Goal: Task Accomplishment & Management: Manage account settings

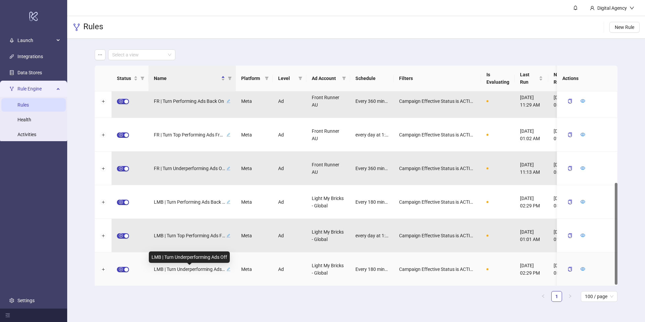
scroll to position [173, 0]
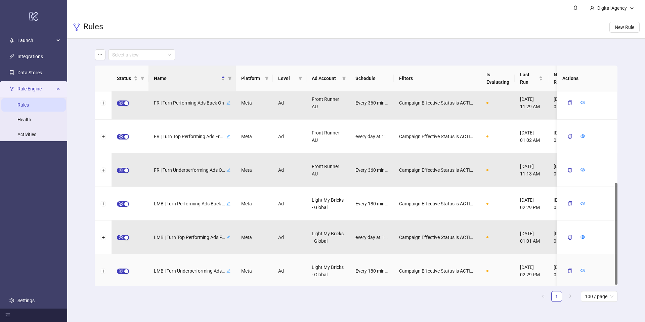
click at [587, 271] on div at bounding box center [587, 271] width 60 height 34
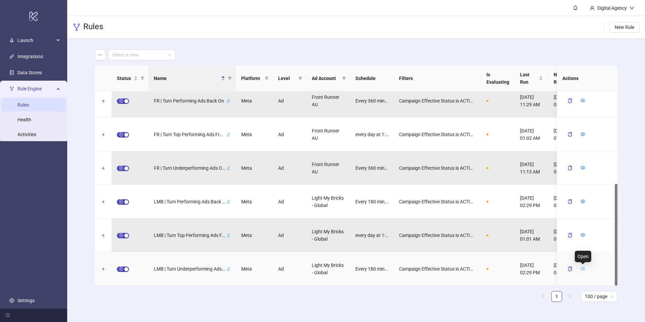
click at [582, 267] on icon "eye" at bounding box center [582, 268] width 5 height 5
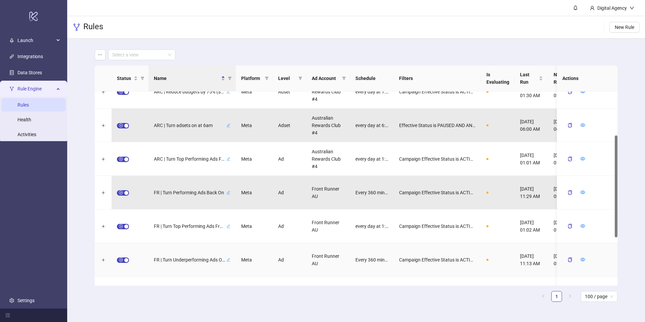
scroll to position [175, 0]
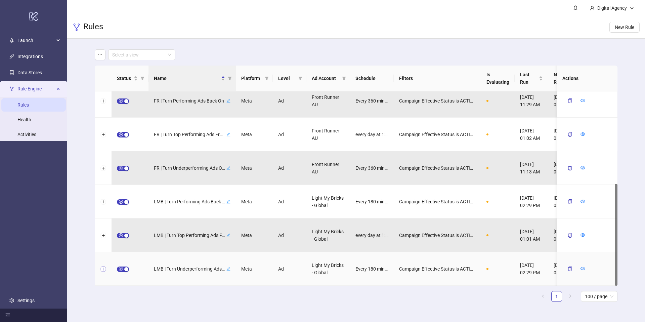
click at [104, 269] on button "Expand row" at bounding box center [102, 268] width 5 height 5
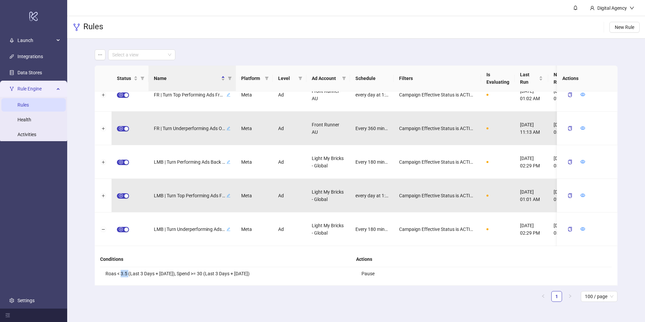
drag, startPoint x: 122, startPoint y: 274, endPoint x: 137, endPoint y: 273, distance: 15.1
click at [128, 273] on li "Roas < 3.5 (Last 3 Days + [DATE]), Spend >= 30 (Last 3 Days + [DATE])" at bounding box center [228, 273] width 256 height 13
drag, startPoint x: 191, startPoint y: 274, endPoint x: 201, endPoint y: 273, distance: 10.1
click at [201, 273] on li "Roas < 3.5 (Last 3 Days + [DATE]), Spend >= 30 (Last 3 Days + [DATE])" at bounding box center [228, 273] width 256 height 13
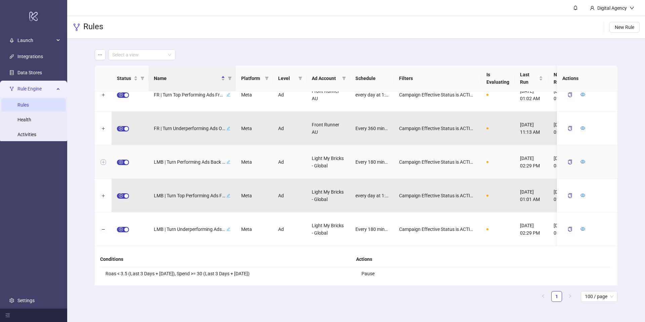
click at [104, 162] on button "Expand row" at bounding box center [102, 161] width 5 height 5
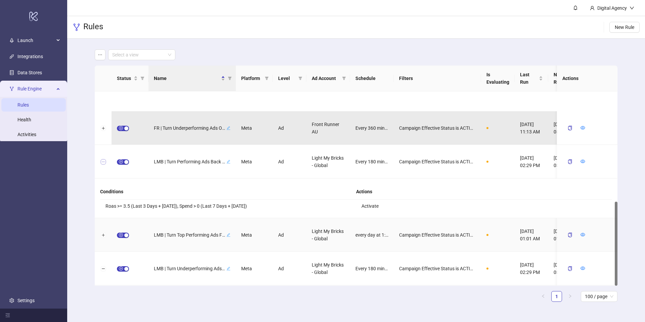
scroll to position [254, 0]
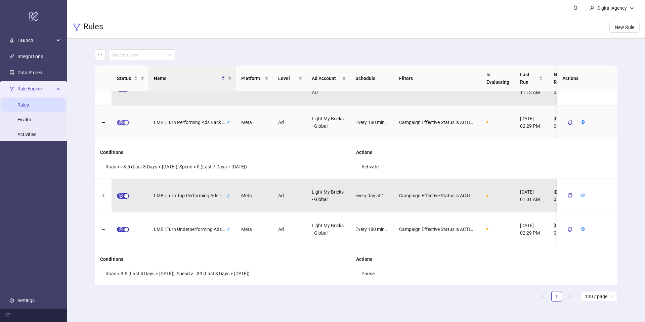
click at [124, 123] on span "button" at bounding box center [123, 122] width 12 height 5
click at [568, 124] on button "button" at bounding box center [567, 122] width 10 height 8
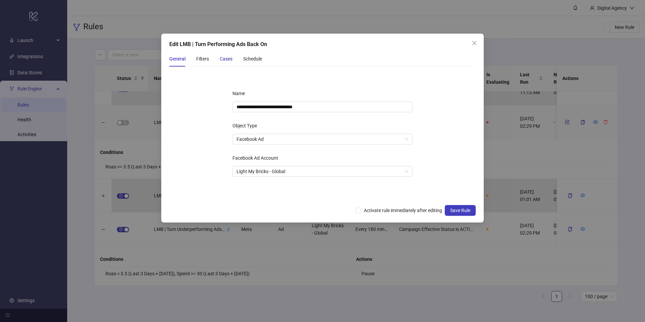
click at [222, 58] on div "Cases" at bounding box center [226, 58] width 13 height 7
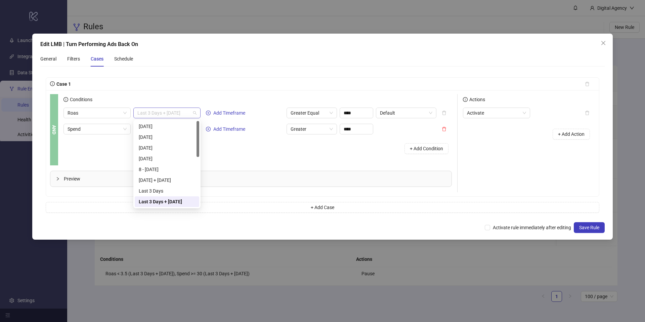
click at [193, 112] on span "Last 3 Days + [DATE]" at bounding box center [166, 113] width 59 height 10
click at [240, 145] on div "+ Add Condition" at bounding box center [257, 148] width 388 height 17
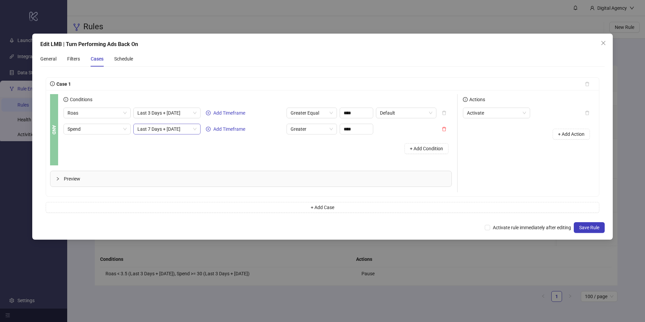
click at [171, 128] on span "Last 7 Days + [DATE]" at bounding box center [166, 129] width 59 height 10
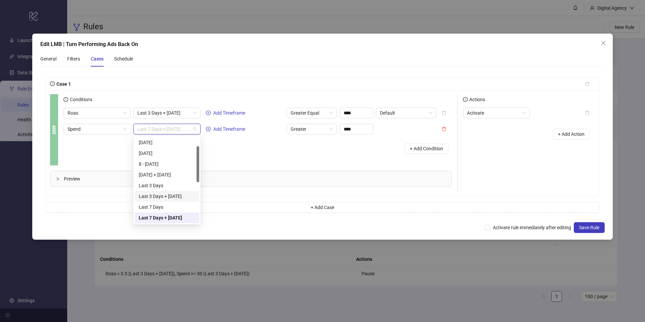
click at [162, 196] on div "Last 3 Days + [DATE]" at bounding box center [167, 195] width 56 height 7
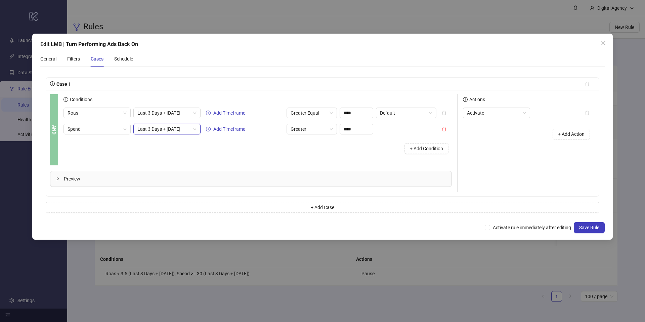
click at [223, 158] on div "Conditions Roas Last 3 Days + [DATE] Add Timeframe Greater Equal **** Default S…" at bounding box center [260, 129] width 394 height 71
click at [445, 129] on icon "delete" at bounding box center [444, 129] width 4 height 4
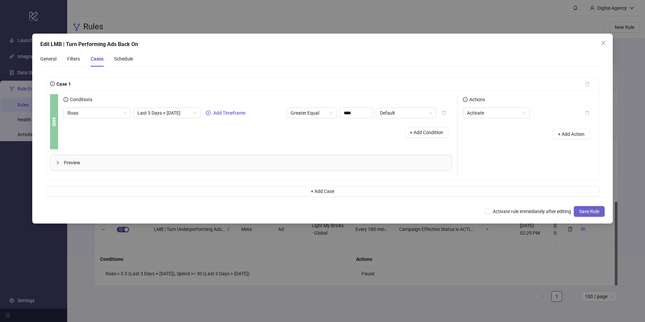
click at [586, 213] on span "Save Rule" at bounding box center [589, 211] width 20 height 5
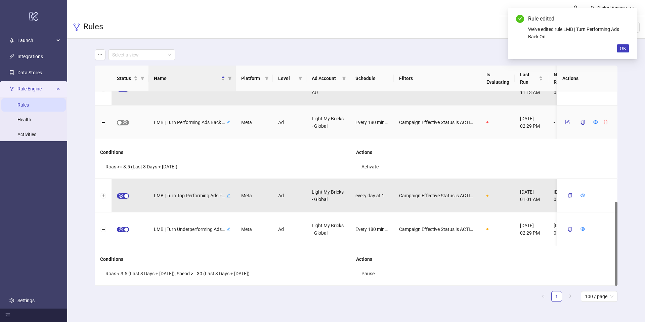
click at [122, 123] on span "button" at bounding box center [123, 122] width 12 height 5
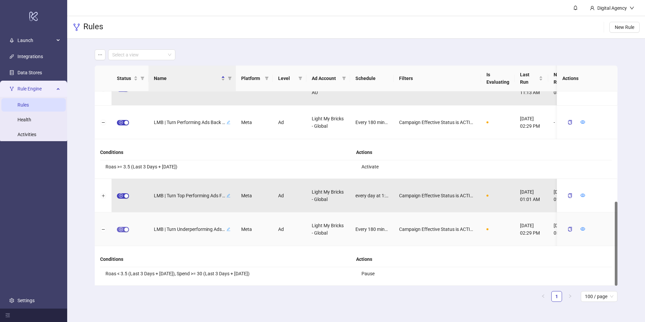
click at [125, 229] on div "button" at bounding box center [126, 229] width 4 height 4
click at [567, 227] on icon "form" at bounding box center [567, 228] width 5 height 5
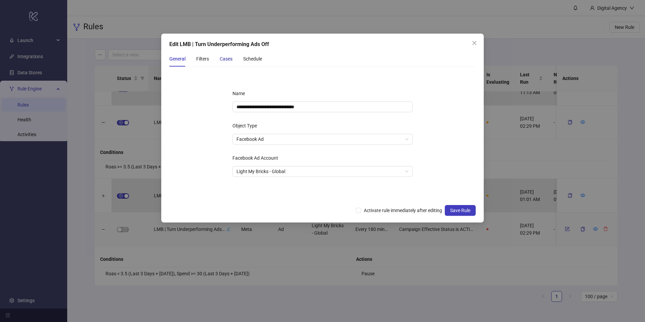
click at [226, 61] on div "Cases" at bounding box center [226, 58] width 13 height 7
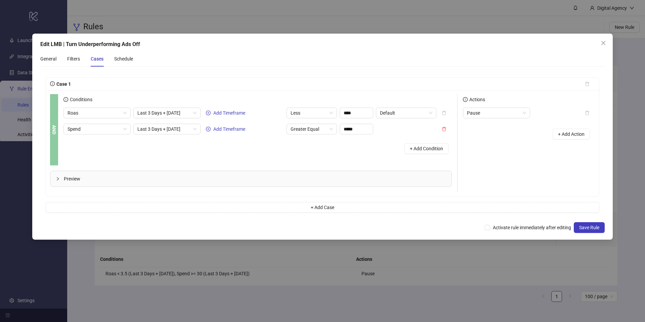
drag, startPoint x: 587, startPoint y: 229, endPoint x: 439, endPoint y: 154, distance: 165.5
click at [440, 155] on div "Edit LMB | Turn Underperforming Ads Off General Filters Cases Schedule Case 1 A…" at bounding box center [322, 137] width 580 height 206
click at [409, 105] on div "Conditions" at bounding box center [257, 100] width 388 height 13
click at [406, 110] on span "Default" at bounding box center [406, 113] width 52 height 10
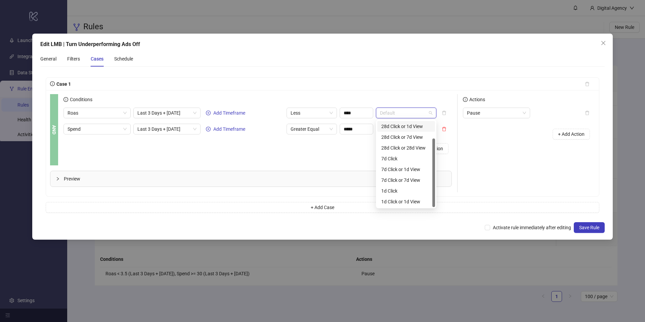
scroll to position [0, 0]
click at [484, 162] on div "Actions Pause + Add Action" at bounding box center [525, 143] width 137 height 98
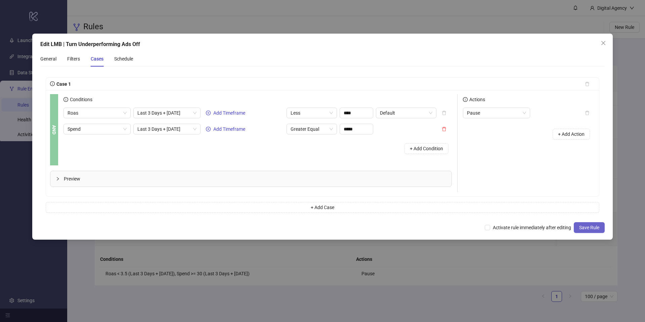
click at [584, 223] on button "Save Rule" at bounding box center [588, 227] width 31 height 11
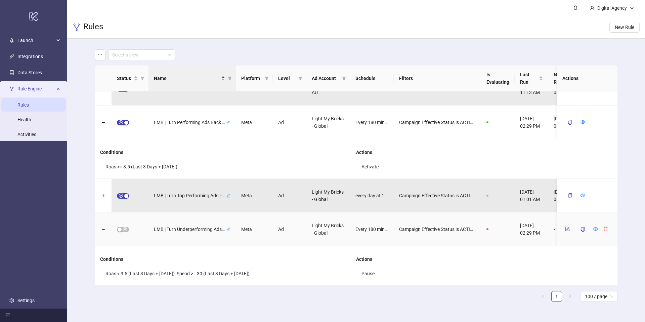
click at [123, 227] on span "button" at bounding box center [123, 229] width 12 height 5
drag, startPoint x: 241, startPoint y: 49, endPoint x: 219, endPoint y: 73, distance: 33.0
click at [241, 49] on main "Select a view Status Name Platform Level Ad Account Schedule Filters Is Evaluat…" at bounding box center [355, 178] width 533 height 279
click at [101, 228] on button "Collapse row" at bounding box center [102, 229] width 5 height 5
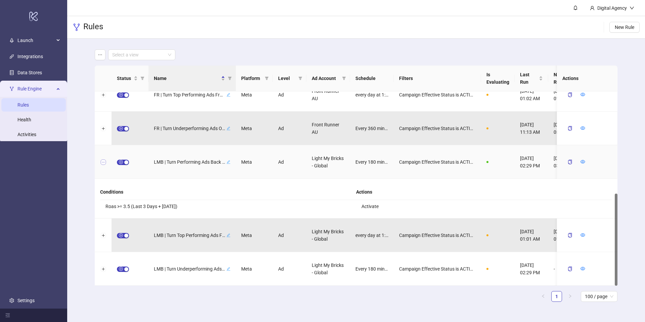
click at [105, 160] on button "Collapse row" at bounding box center [102, 161] width 5 height 5
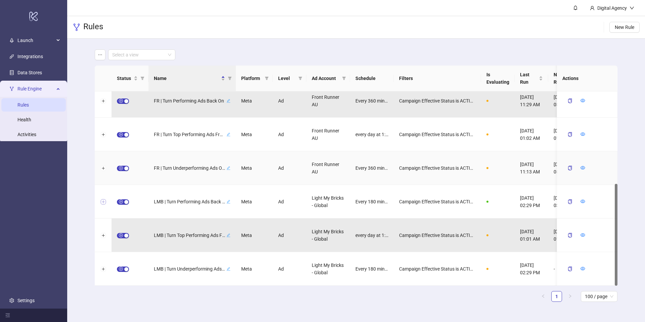
scroll to position [175, 0]
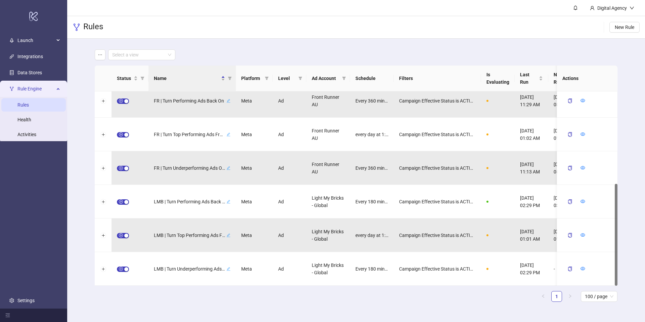
click at [311, 10] on header "Digital Agency" at bounding box center [355, 8] width 577 height 16
click at [212, 18] on div "Rules New Rule" at bounding box center [355, 27] width 577 height 22
click at [214, 18] on div "Rules New Rule" at bounding box center [355, 27] width 577 height 22
